Goal: Task Accomplishment & Management: Complete application form

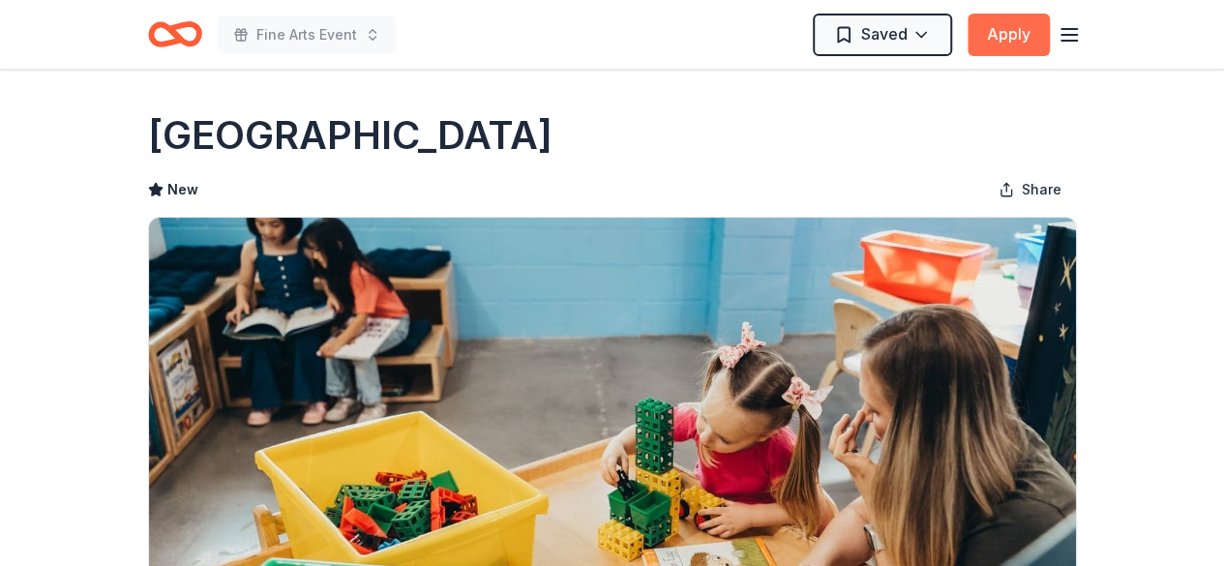
click at [999, 44] on button "Apply" at bounding box center [1009, 35] width 82 height 43
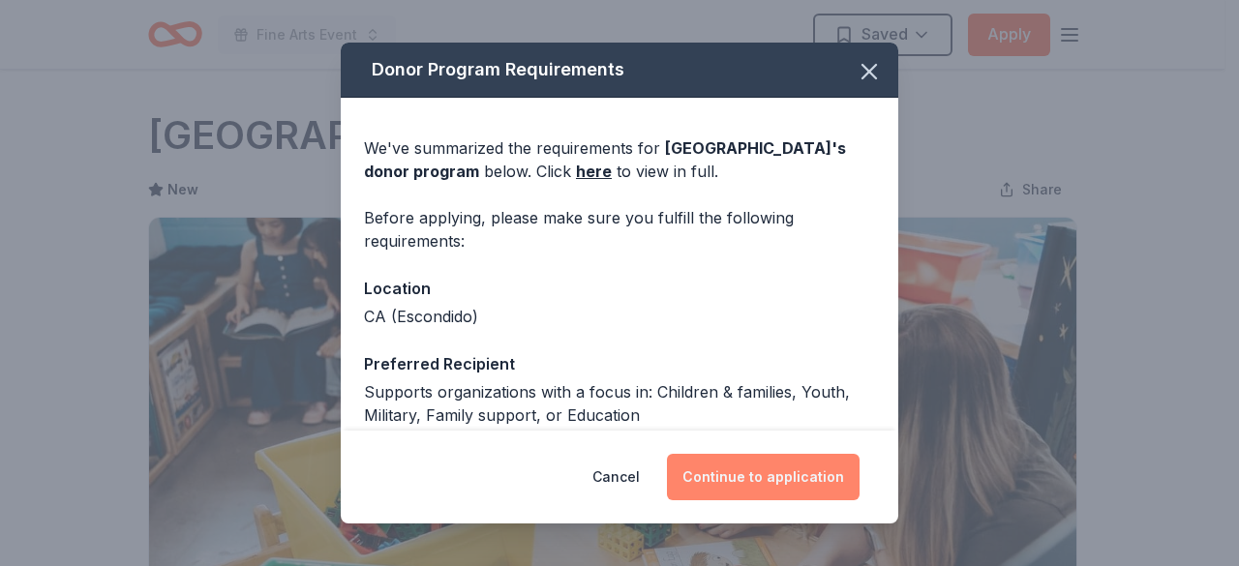
click at [739, 479] on button "Continue to application" at bounding box center [763, 477] width 193 height 46
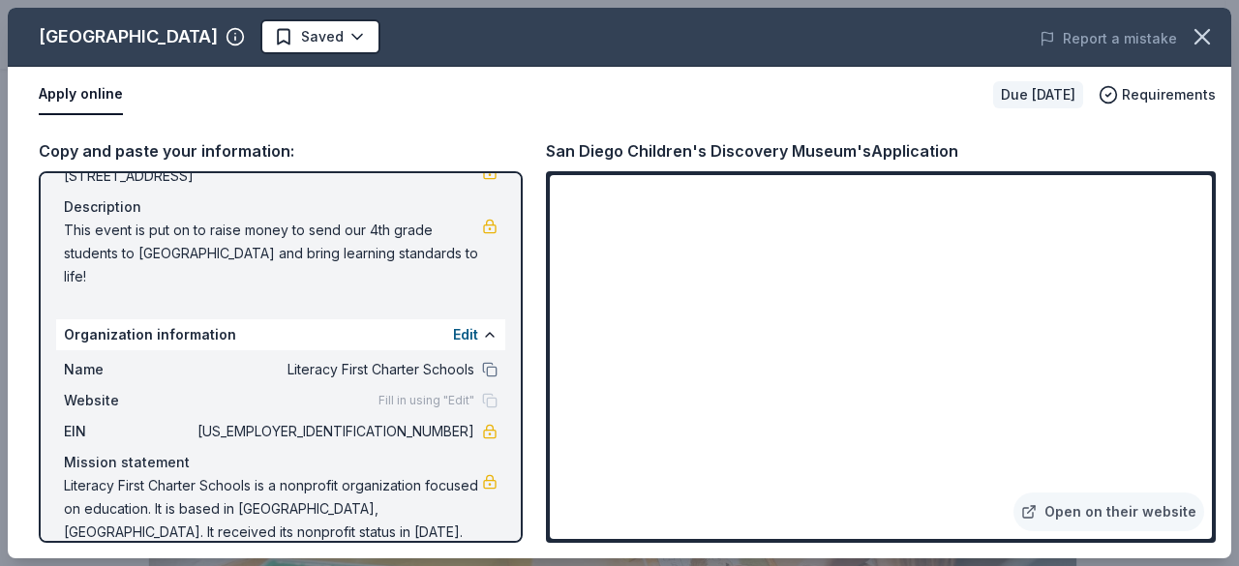
scroll to position [182, 0]
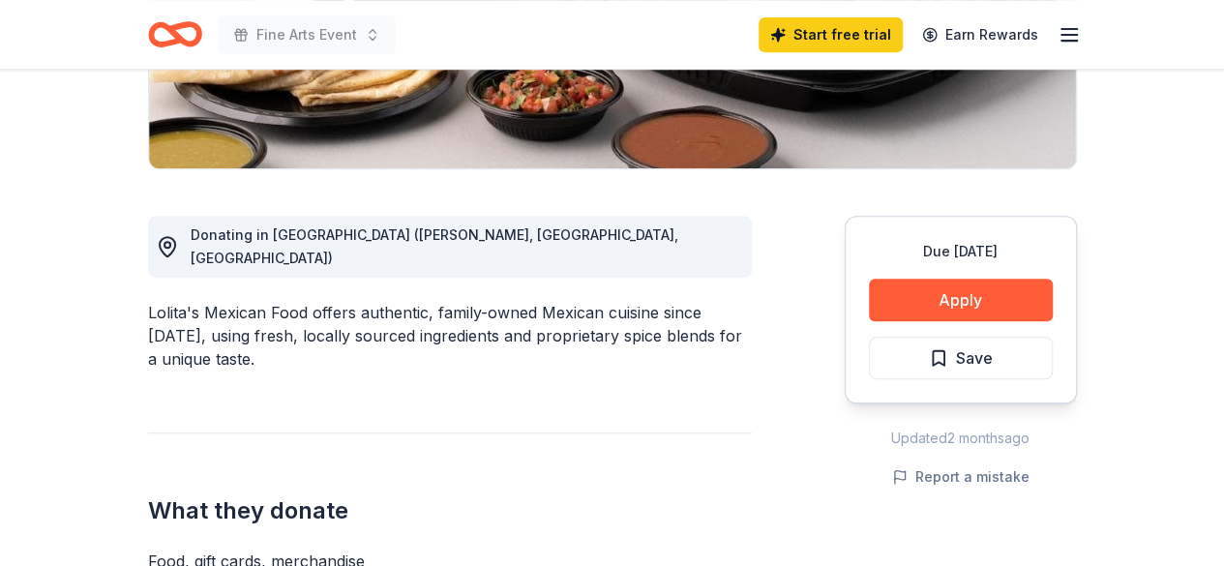
scroll to position [420, 0]
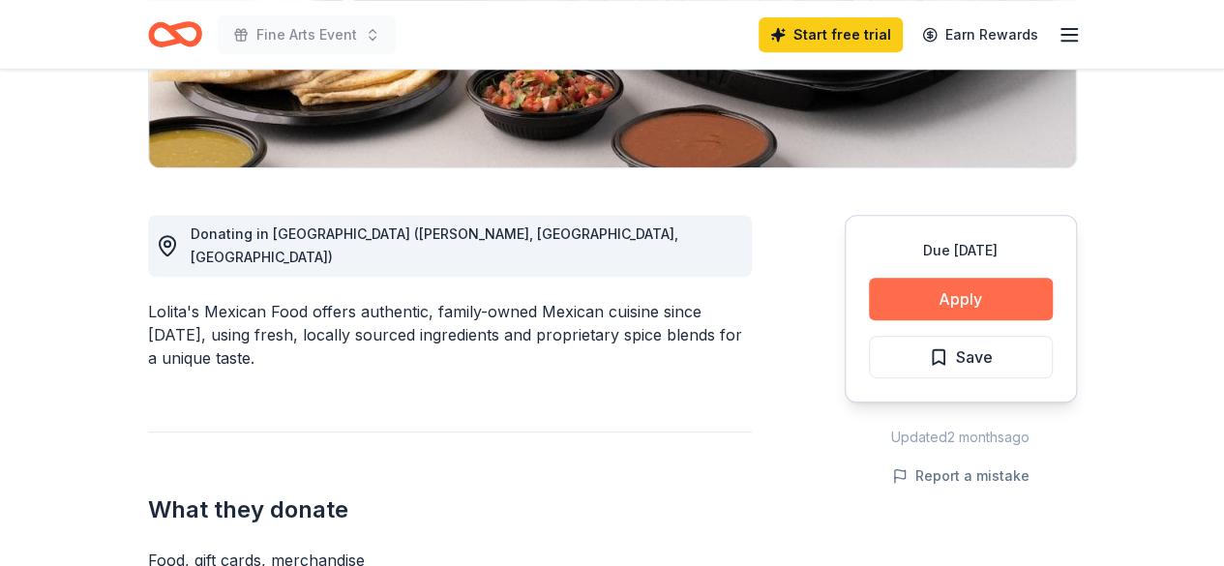
click at [913, 304] on button "Apply" at bounding box center [961, 299] width 184 height 43
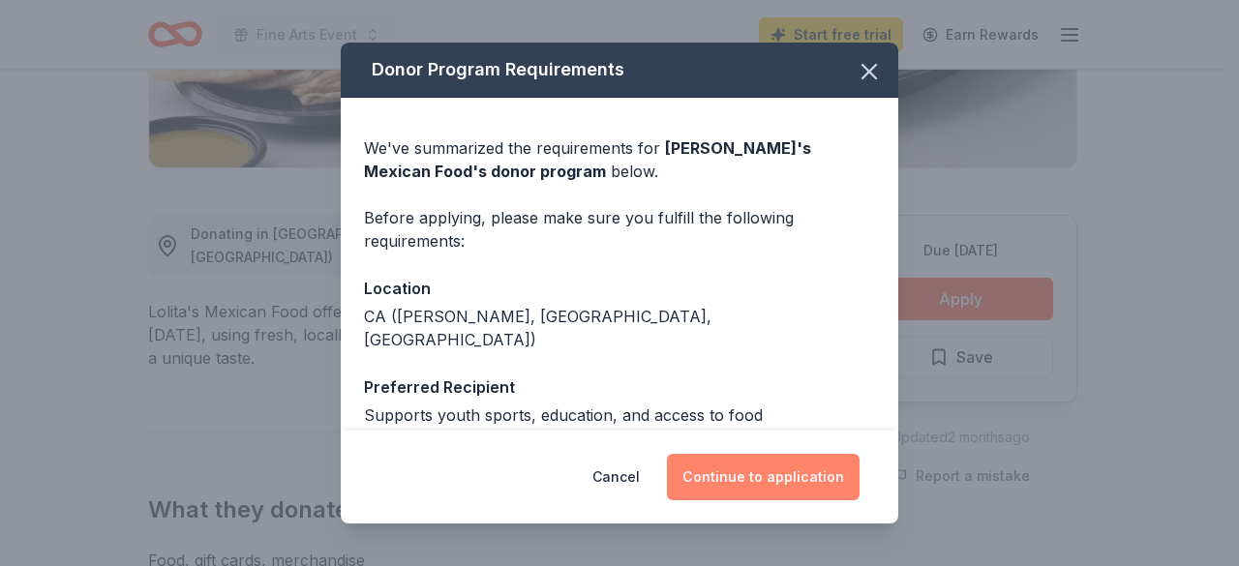
click at [812, 456] on button "Continue to application" at bounding box center [763, 477] width 193 height 46
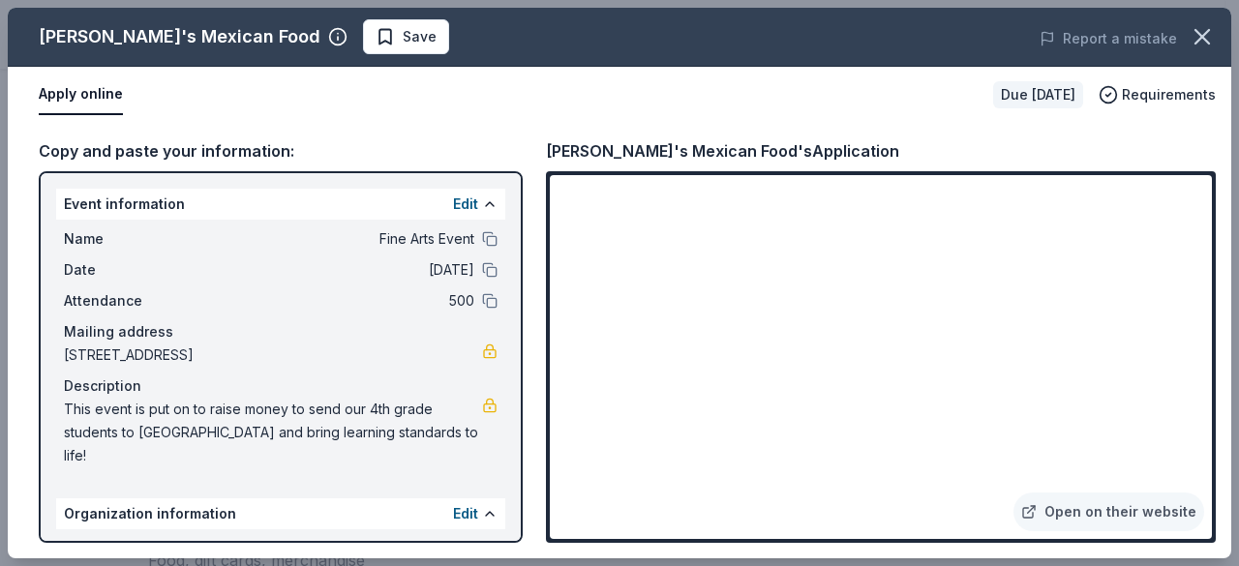
click at [412, 419] on span "This event is put on to raise money to send our 4th grade students to Sacrament…" at bounding box center [273, 433] width 418 height 70
drag, startPoint x: 452, startPoint y: 438, endPoint x: 120, endPoint y: 407, distance: 333.4
click at [120, 407] on span "This event is put on to raise money to send our 4th grade students to Sacrament…" at bounding box center [273, 433] width 418 height 70
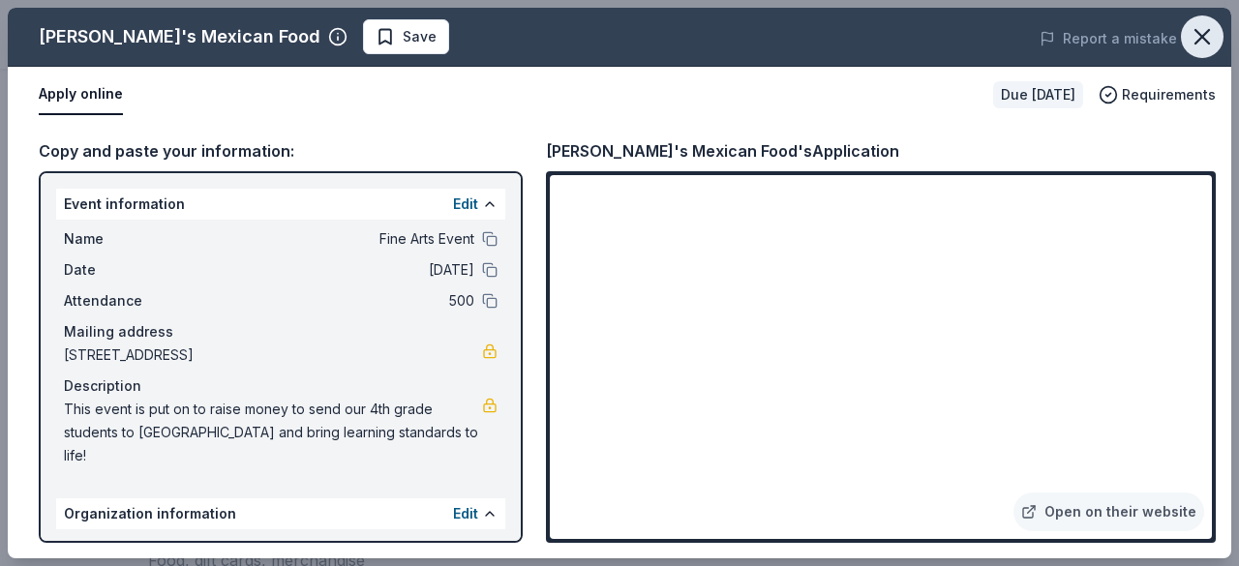
click at [1186, 30] on button "button" at bounding box center [1202, 36] width 43 height 43
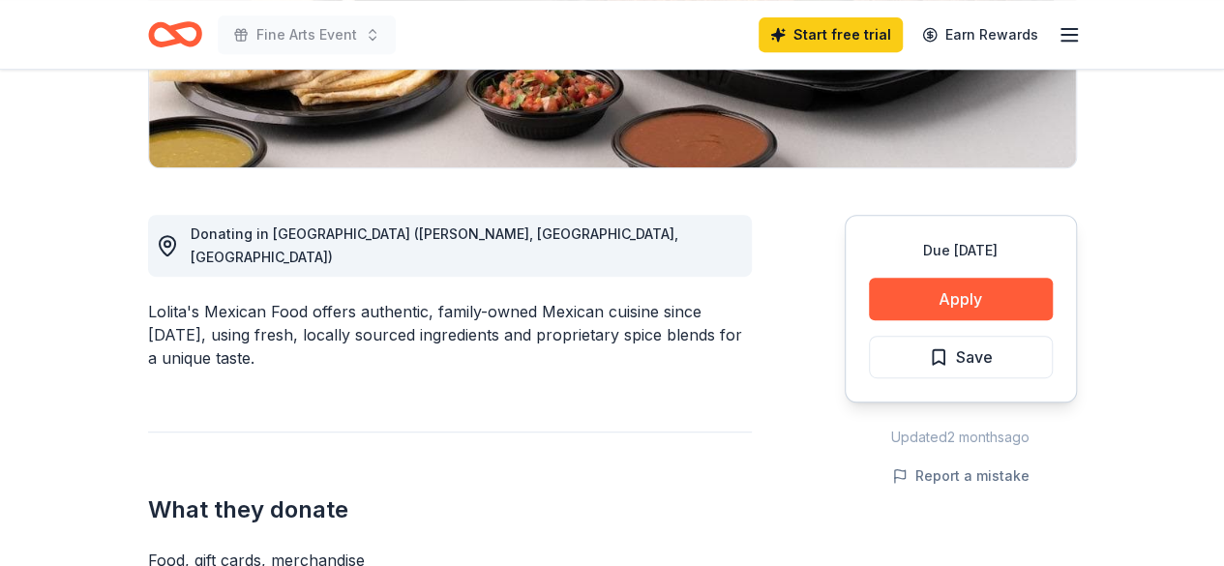
scroll to position [0, 0]
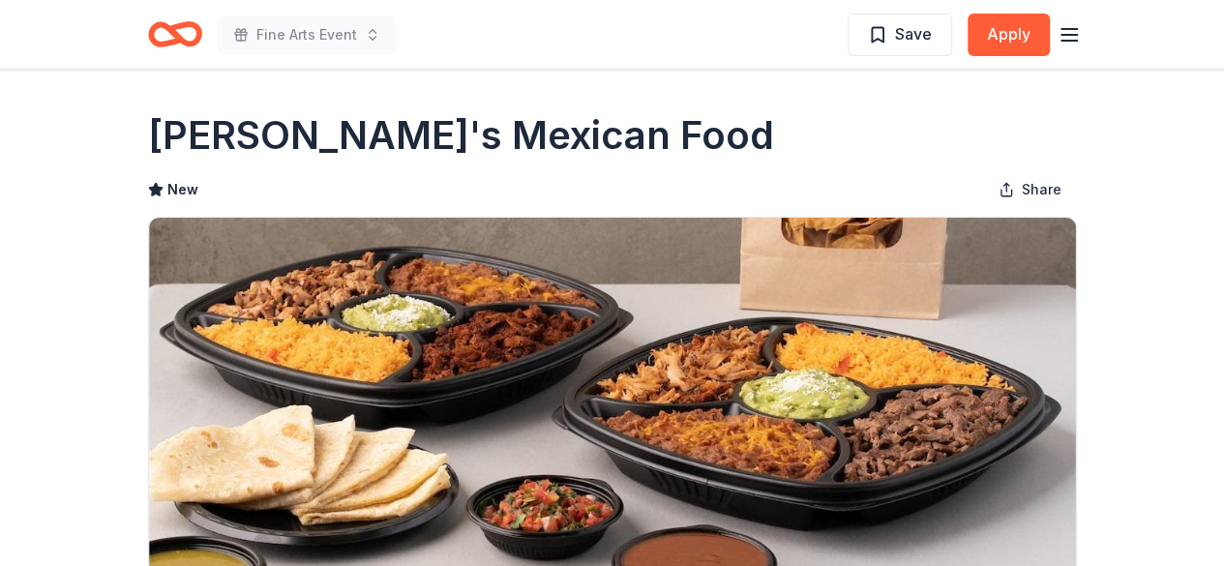
click at [151, 16] on icon "Home" at bounding box center [175, 34] width 54 height 45
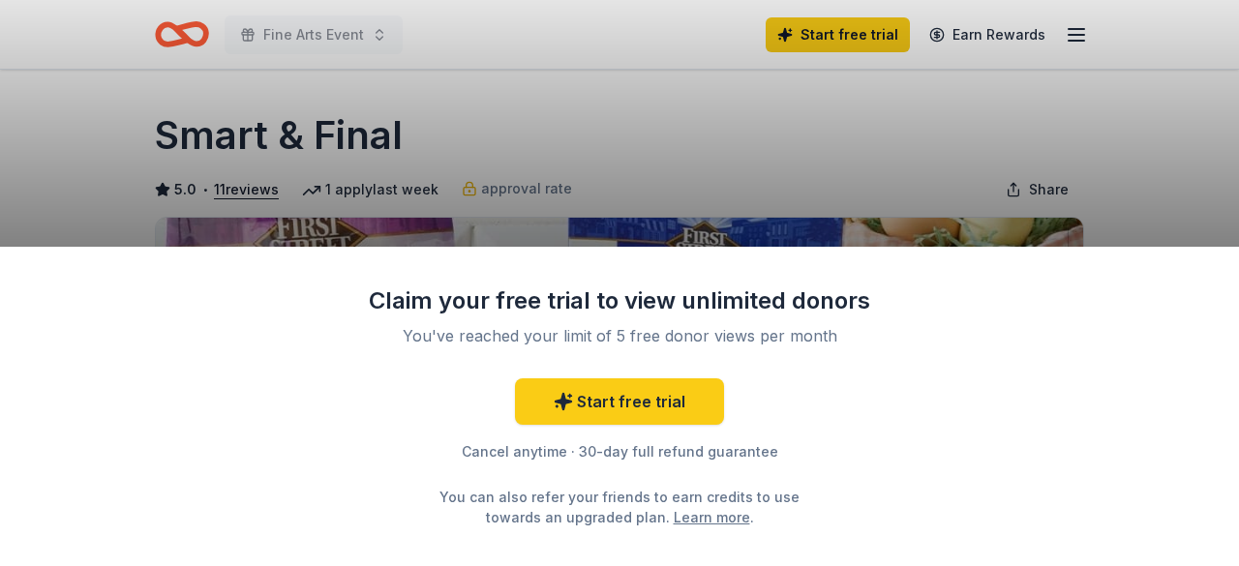
click at [635, 67] on div "Claim your free trial to view unlimited donors You've reached your limit of 5 f…" at bounding box center [619, 283] width 1239 height 566
